Goal: Task Accomplishment & Management: Manage account settings

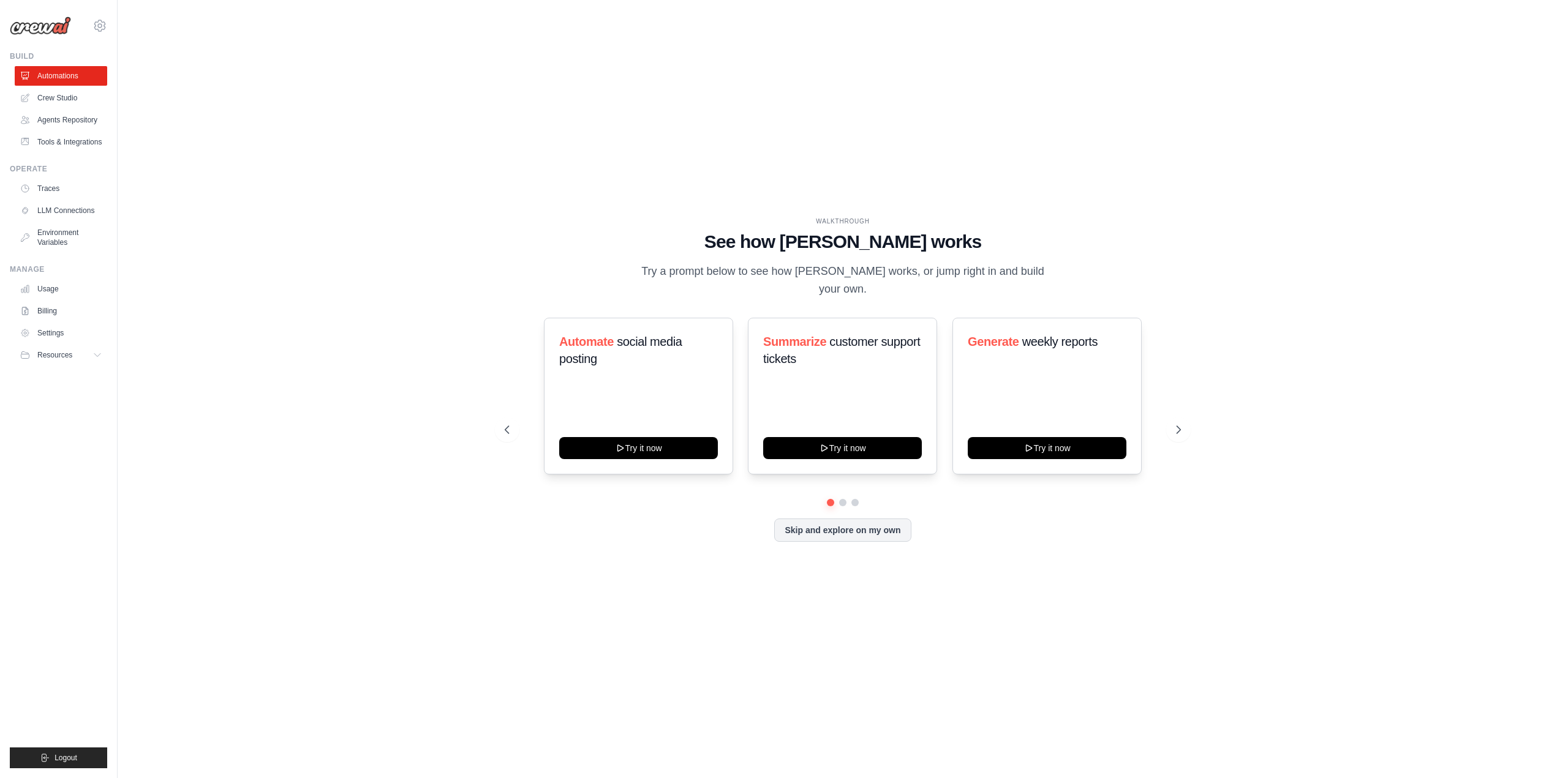
click at [62, 341] on link "Settings" at bounding box center [61, 333] width 93 height 20
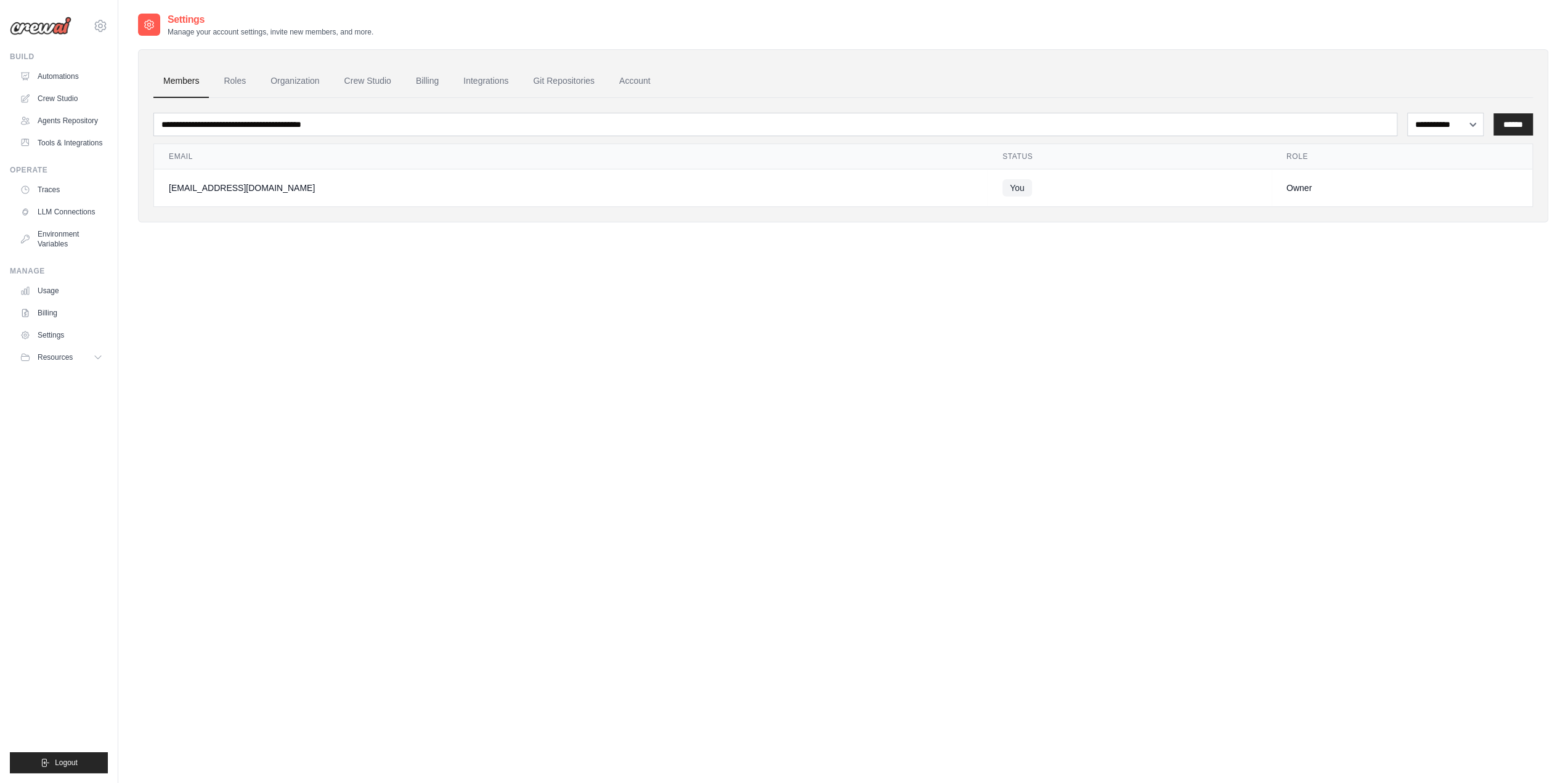
click at [446, 79] on link "Billing" at bounding box center [427, 81] width 43 height 33
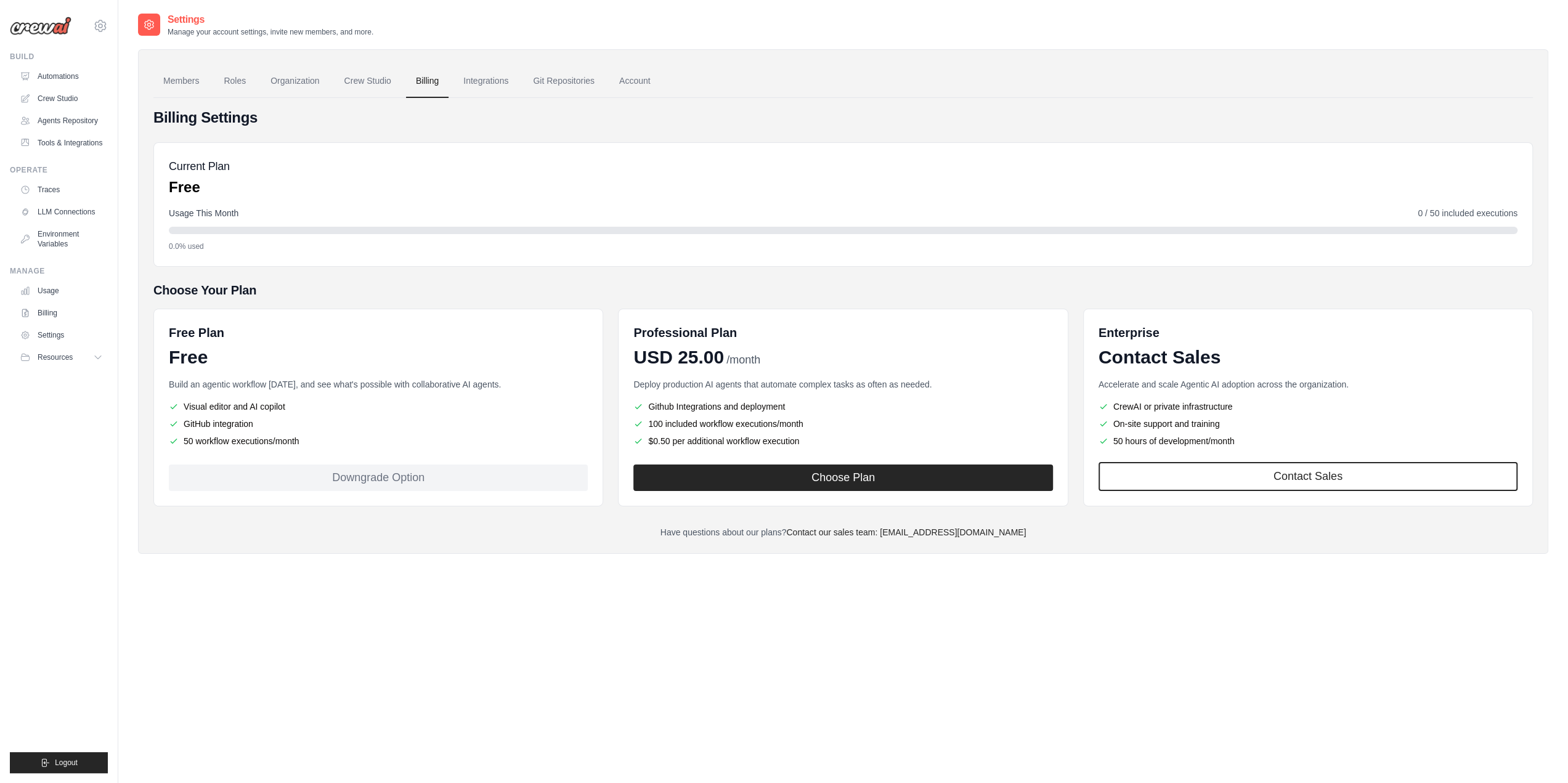
click at [708, 469] on button "Choose Plan" at bounding box center [843, 478] width 419 height 26
